Goal: Task Accomplishment & Management: Complete application form

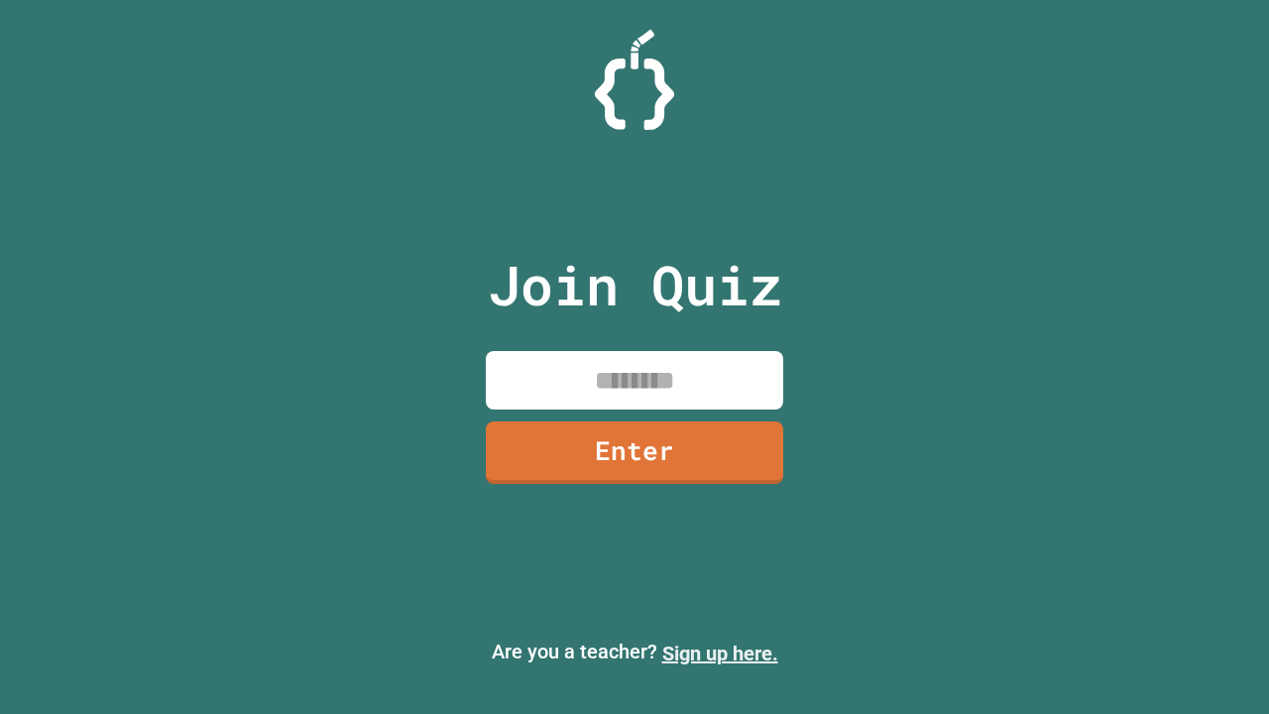
click at [719, 653] on link "Sign up here." at bounding box center [720, 653] width 116 height 24
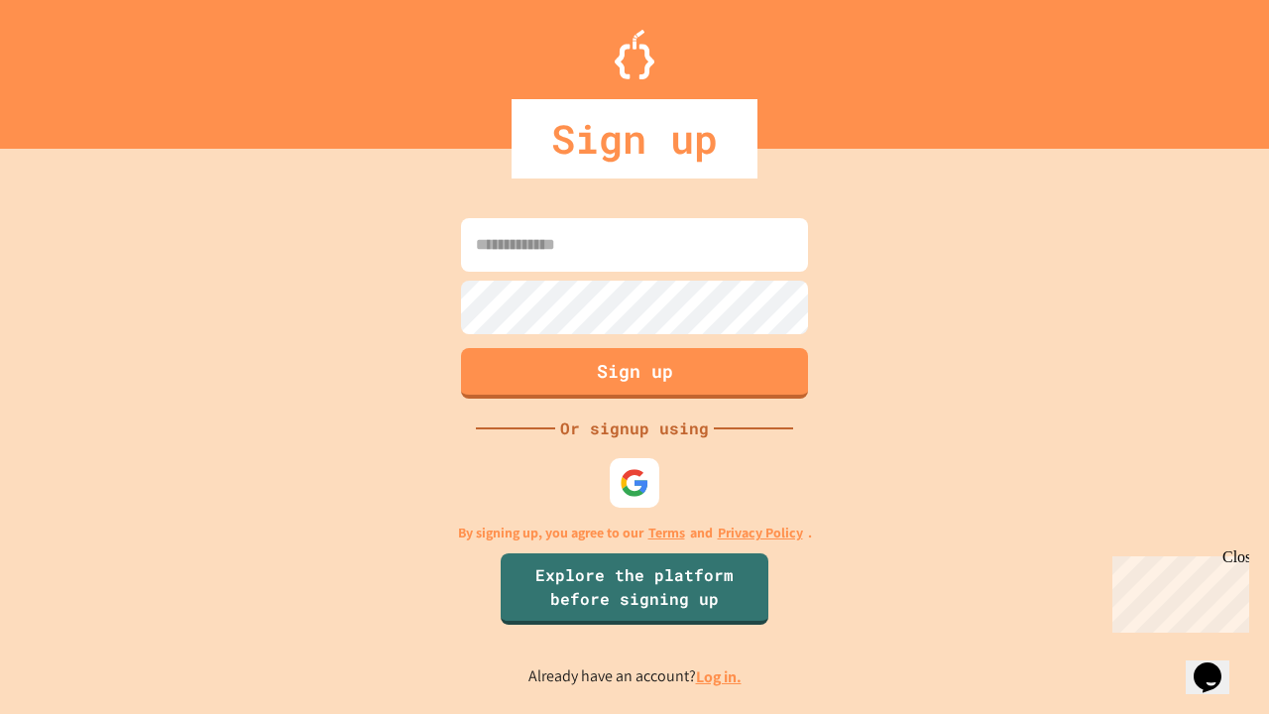
click at [719, 676] on link "Log in." at bounding box center [719, 676] width 46 height 21
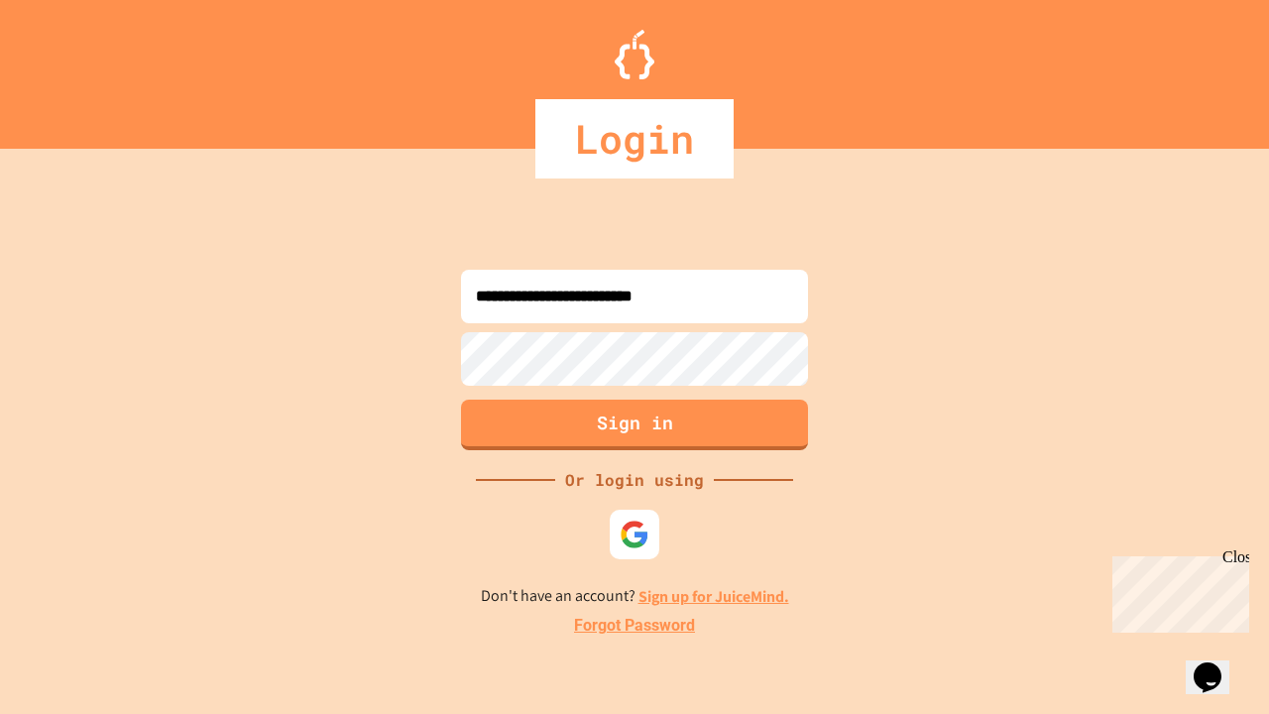
type input "**********"
